Goal: Transaction & Acquisition: Obtain resource

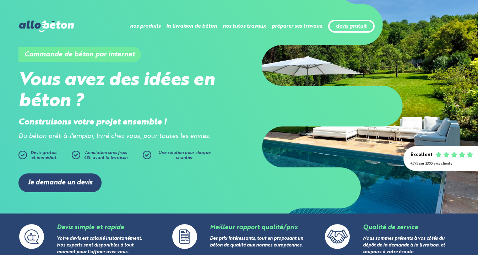
click at [346, 27] on link "devis gratuit" at bounding box center [351, 26] width 31 height 6
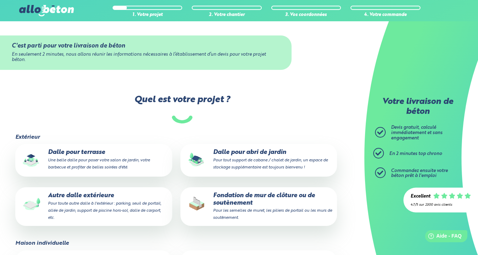
click at [97, 153] on p "Dalle pour terrasse Une belle dalle pour poser votre salon de jardin, votre bar…" at bounding box center [93, 160] width 147 height 22
click at [0, 0] on input "Dalle pour terrasse Une belle dalle pour poser votre salon de jardin, votre bar…" at bounding box center [0, 0] width 0 height 0
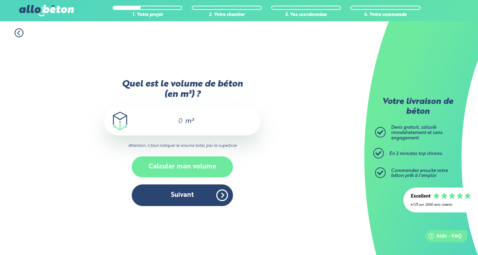
click at [186, 161] on button "Calculer mon volume" at bounding box center [182, 167] width 101 height 21
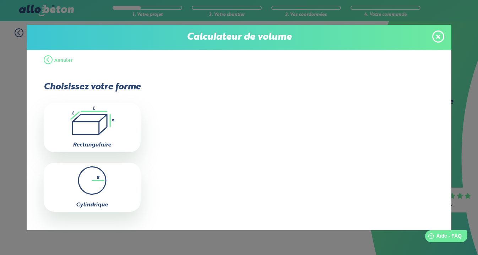
click at [132, 129] on icon ".icon-calc-rectanglea{fill:none;stroke-linecap:round;stroke-width:3px;stroke:#6…" at bounding box center [92, 121] width 90 height 28
type input "0"
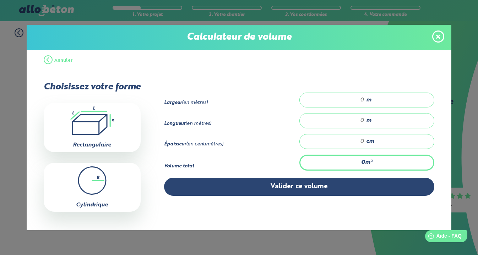
click at [360, 100] on input "number" at bounding box center [336, 100] width 58 height 7
type input "3.50"
click at [365, 120] on input "number" at bounding box center [336, 120] width 58 height 7
type input "11"
click at [360, 143] on input "number" at bounding box center [336, 141] width 58 height 7
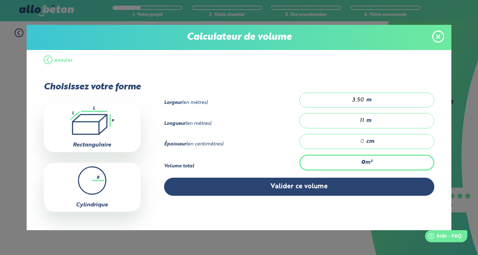
type input "0.385"
type input "1"
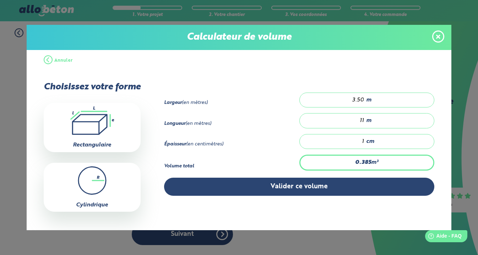
type input "4.62"
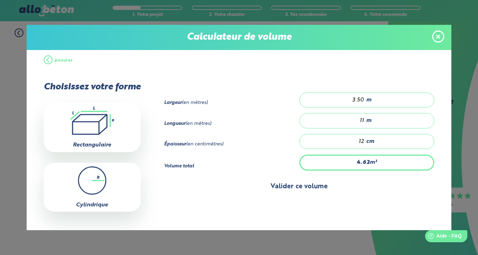
type input "12"
click at [333, 196] on button "Valider ce volume" at bounding box center [299, 187] width 270 height 18
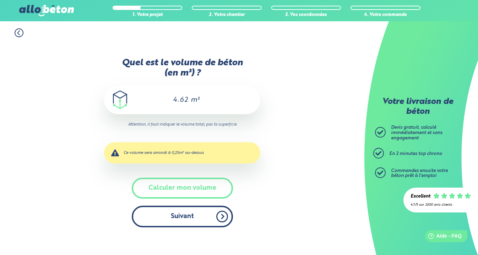
click at [201, 211] on button "Suivant" at bounding box center [182, 217] width 101 height 22
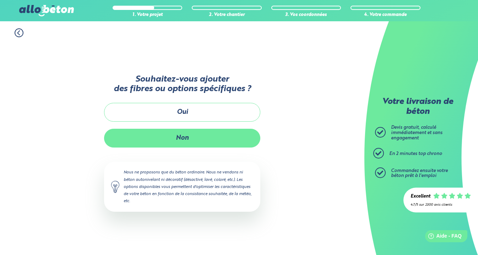
click at [196, 141] on button "Non" at bounding box center [182, 138] width 156 height 19
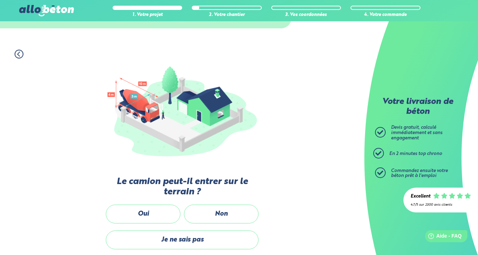
scroll to position [52, 0]
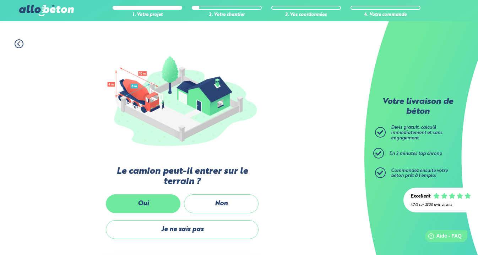
click at [161, 209] on label "Oui" at bounding box center [143, 204] width 75 height 19
click at [0, 0] on input "Oui" at bounding box center [0, 0] width 0 height 0
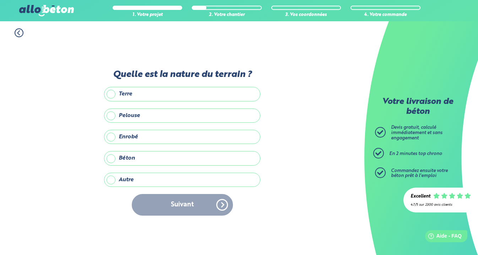
click at [169, 179] on label "Autre" at bounding box center [182, 180] width 156 height 14
click at [0, 0] on input "Autre" at bounding box center [0, 0] width 0 height 0
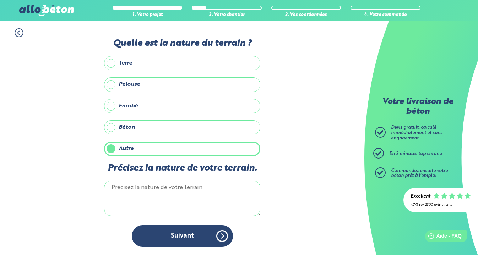
click at [169, 202] on textarea "Précisez la nature de votre terrain." at bounding box center [182, 199] width 156 height 36
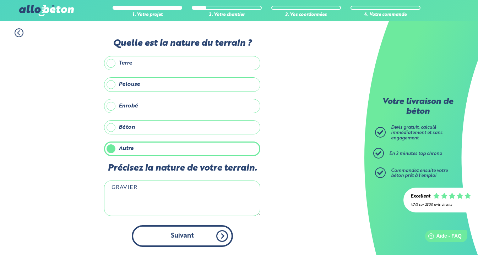
type textarea "GRAVIER"
click at [180, 239] on button "Suivant" at bounding box center [182, 237] width 101 height 22
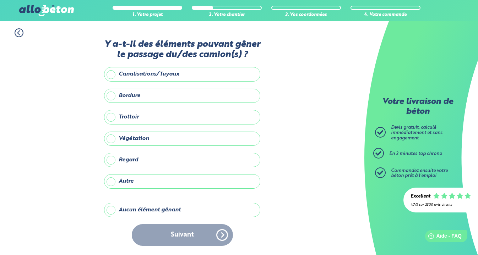
click at [170, 210] on label "Aucun élément gênant" at bounding box center [182, 210] width 156 height 14
click at [0, 0] on input "Aucun élément gênant" at bounding box center [0, 0] width 0 height 0
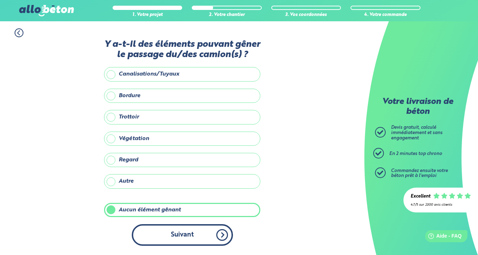
click at [173, 233] on button "Suivant" at bounding box center [182, 236] width 101 height 22
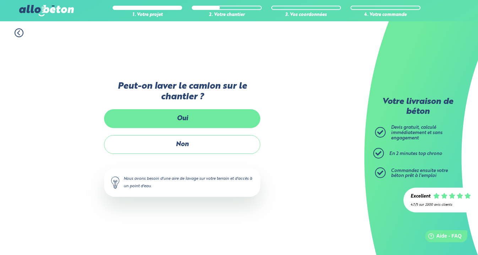
click at [214, 119] on label "Oui" at bounding box center [182, 118] width 156 height 19
click at [0, 0] on input "Oui" at bounding box center [0, 0] width 0 height 0
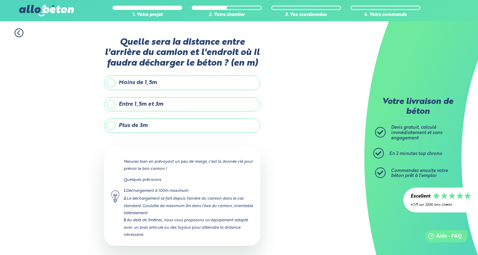
click at [173, 86] on label "Moins de 1,5m" at bounding box center [182, 83] width 156 height 14
click at [0, 0] on input "Moins de 1,5m" at bounding box center [0, 0] width 0 height 0
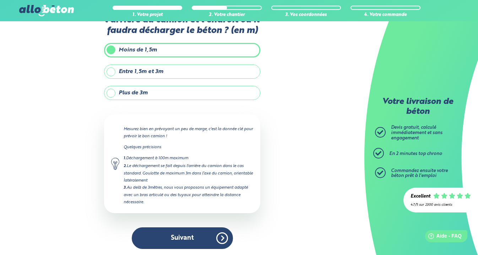
scroll to position [32, 0]
click at [113, 75] on label "Entre 1,5m et 3m" at bounding box center [182, 72] width 156 height 14
click at [0, 0] on input "Entre 1,5m et 3m" at bounding box center [0, 0] width 0 height 0
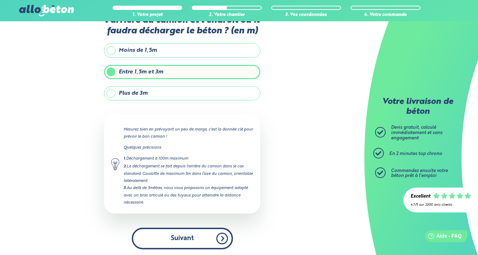
click at [188, 238] on button "Suivant" at bounding box center [182, 239] width 101 height 22
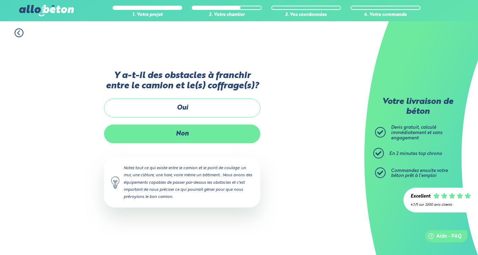
click at [199, 133] on label "Non" at bounding box center [182, 134] width 156 height 19
click at [0, 0] on input "Non" at bounding box center [0, 0] width 0 height 0
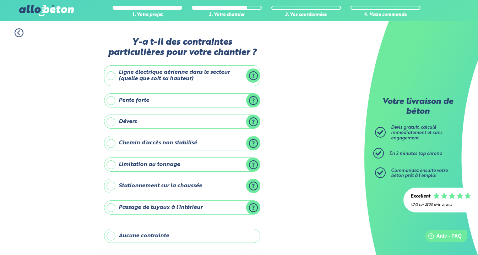
click at [179, 77] on label "Ligne électrique aérienne dans le secteur (quelle que soit sa hauteur)" at bounding box center [182, 75] width 156 height 21
click at [0, 0] on input "Ligne électrique aérienne dans le secteur (quelle que soit sa hauteur)" at bounding box center [0, 0] width 0 height 0
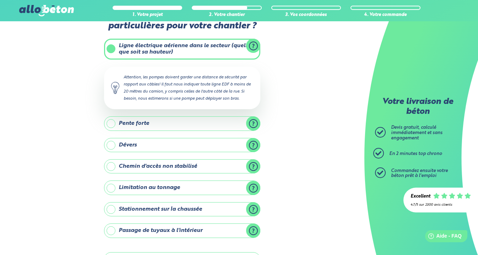
scroll to position [72, 0]
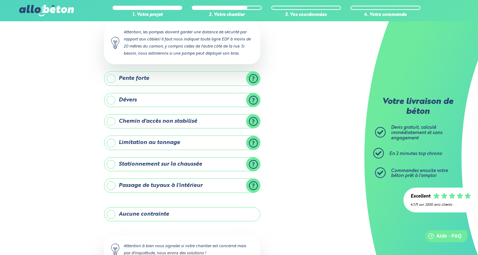
click at [189, 214] on label "Aucune contrainte" at bounding box center [182, 214] width 156 height 14
click at [0, 0] on input "Aucune contrainte" at bounding box center [0, 0] width 0 height 0
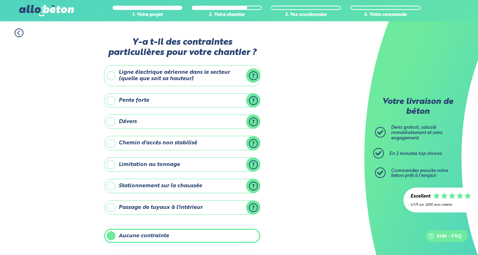
scroll to position [0, 0]
click at [194, 76] on label "Ligne électrique aérienne dans le secteur (quelle que soit sa hauteur)" at bounding box center [182, 75] width 156 height 21
click at [0, 0] on input "Ligne électrique aérienne dans le secteur (quelle que soit sa hauteur)" at bounding box center [0, 0] width 0 height 0
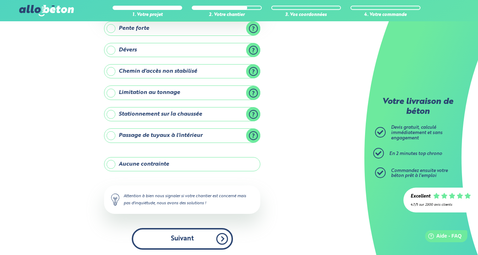
click at [172, 243] on button "Suivant" at bounding box center [182, 239] width 101 height 22
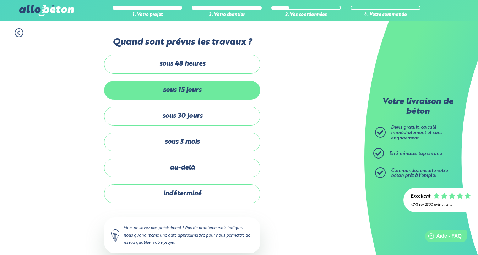
click at [195, 87] on label "sous 15 jours" at bounding box center [182, 90] width 156 height 19
click at [0, 0] on input "sous 15 jours" at bounding box center [0, 0] width 0 height 0
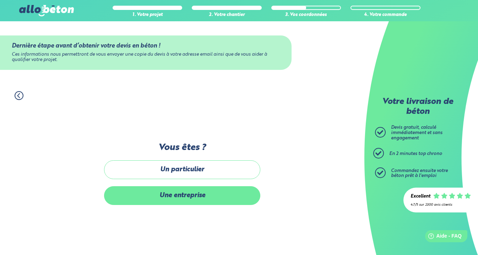
click at [193, 203] on label "Une entreprise" at bounding box center [182, 196] width 156 height 19
click at [0, 0] on input "Une entreprise" at bounding box center [0, 0] width 0 height 0
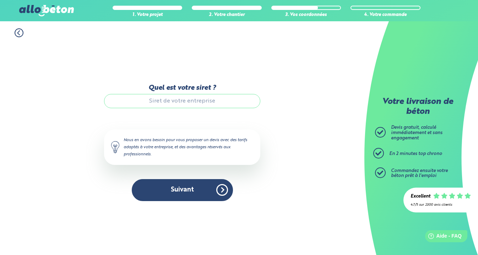
click at [191, 105] on input "Quel est votre siret ?" at bounding box center [182, 101] width 156 height 14
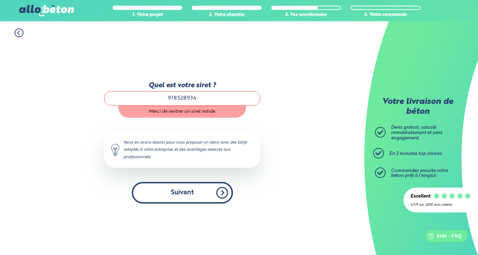
click at [207, 191] on button "Suivant" at bounding box center [182, 193] width 101 height 22
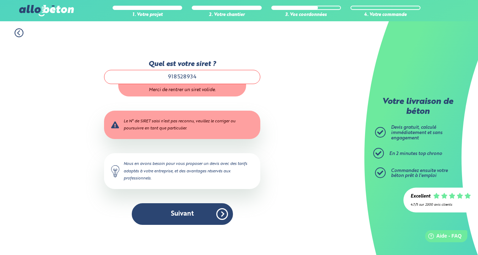
click at [177, 79] on input "918528934" at bounding box center [182, 77] width 156 height 14
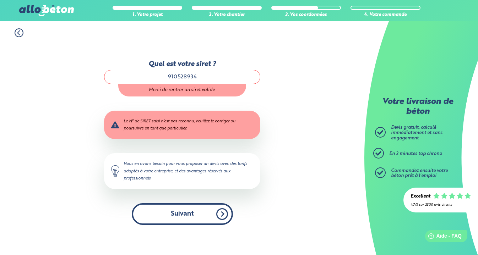
click at [191, 220] on button "Suivant" at bounding box center [182, 215] width 101 height 22
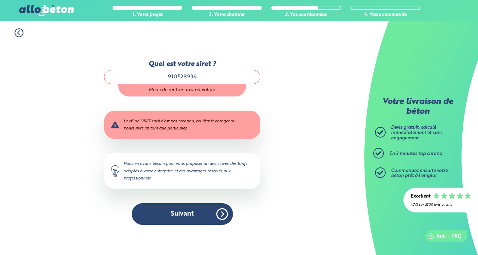
click at [205, 77] on input "910528934" at bounding box center [182, 77] width 156 height 14
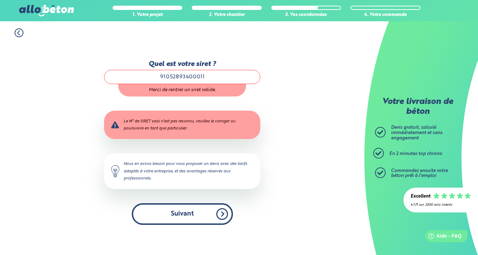
type input "91052893400011"
click at [195, 221] on button "Suivant" at bounding box center [182, 215] width 101 height 22
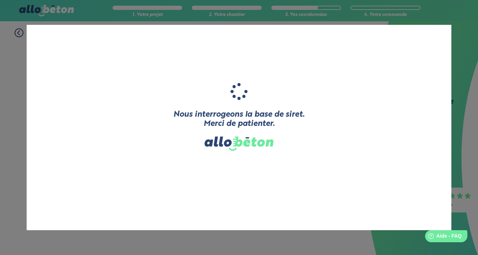
type input "DS SERRURERIE"
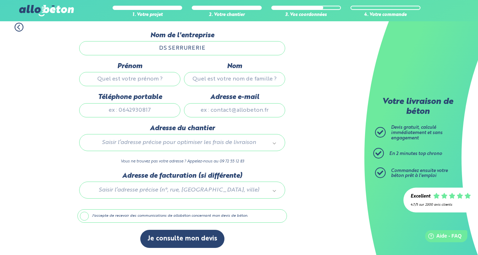
scroll to position [72, 0]
type input "[PERSON_NAME]"
type input "0778009419"
type input "[EMAIL_ADDRESS][DOMAIN_NAME]"
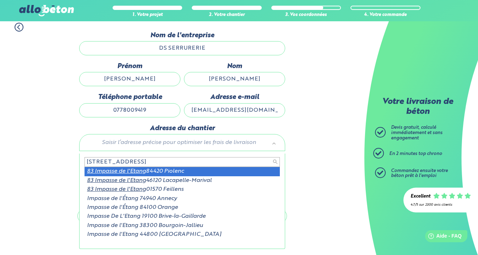
type input "[STREET_ADDRESS]"
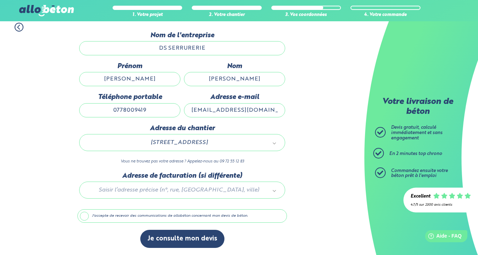
click at [85, 214] on label "J'accepte de recevoir des communications de allobéton concernant mon devis de b…" at bounding box center [182, 217] width 210 height 14
click at [0, 0] on input "J'accepte de recevoir des communications de allobéton concernant mon devis de b…" at bounding box center [0, 0] width 0 height 0
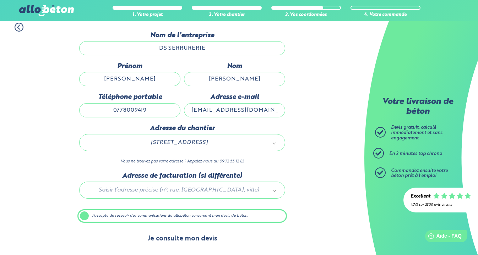
click at [173, 234] on button "Je consulte mon devis" at bounding box center [182, 239] width 84 height 18
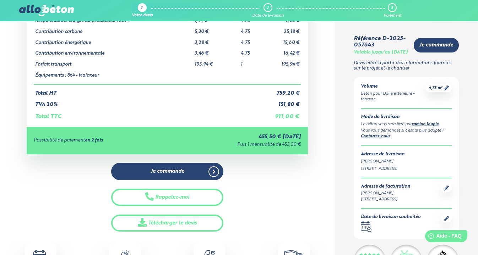
scroll to position [90, 0]
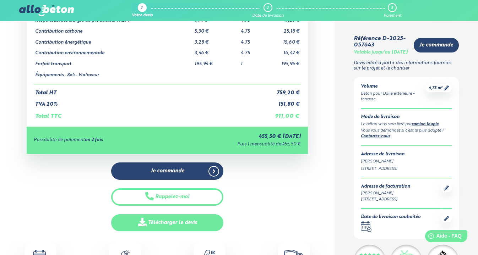
click at [203, 218] on link "Télécharger le devis" at bounding box center [167, 223] width 113 height 17
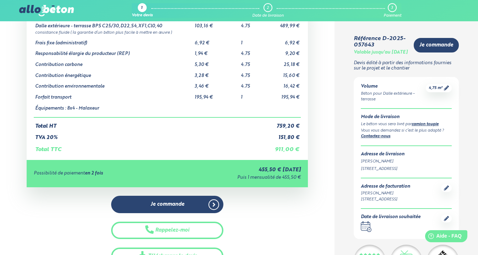
scroll to position [57, 0]
